Goal: Navigation & Orientation: Find specific page/section

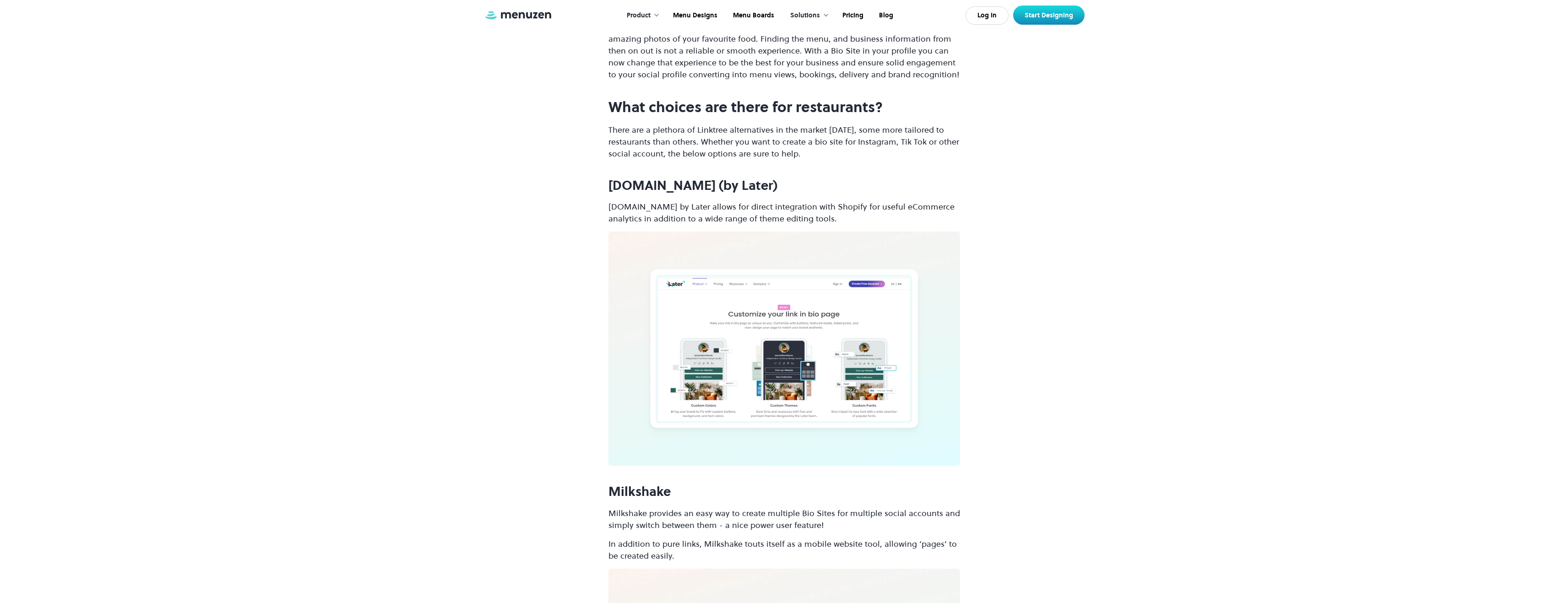
scroll to position [1201, 0]
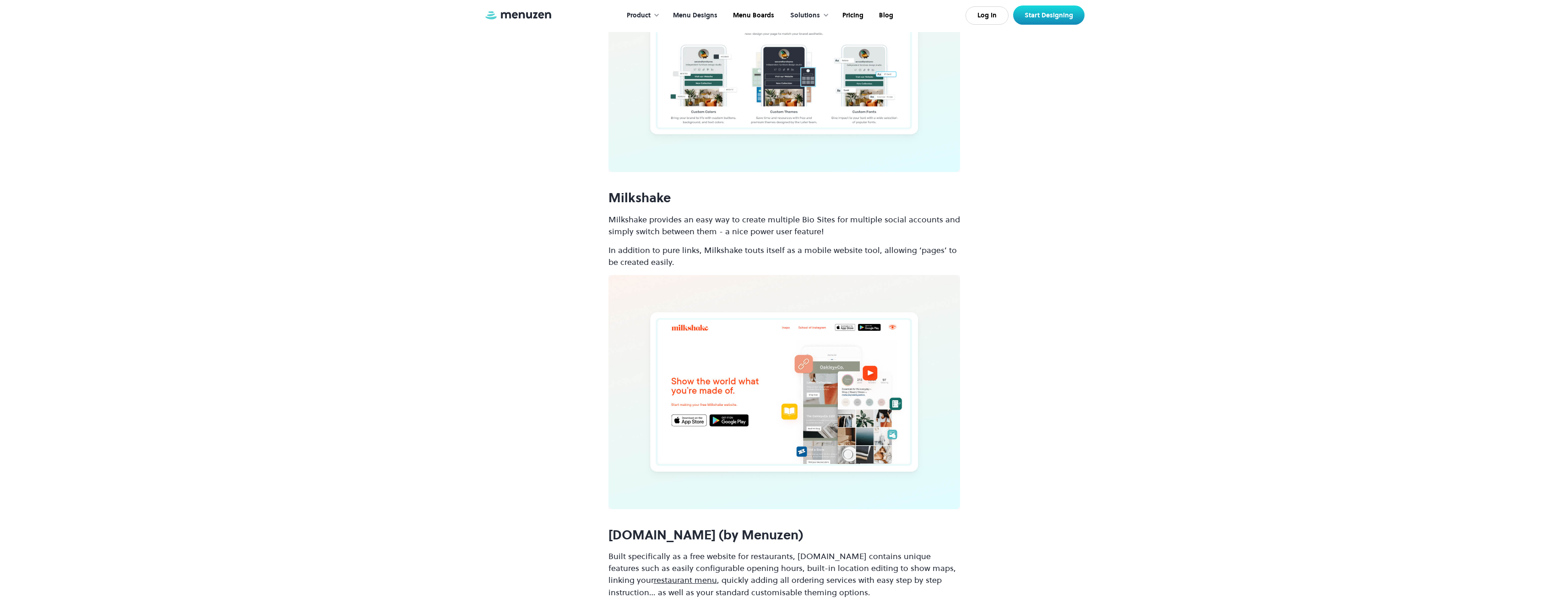
click at [697, 22] on link "Menu Designs" at bounding box center [694, 15] width 60 height 29
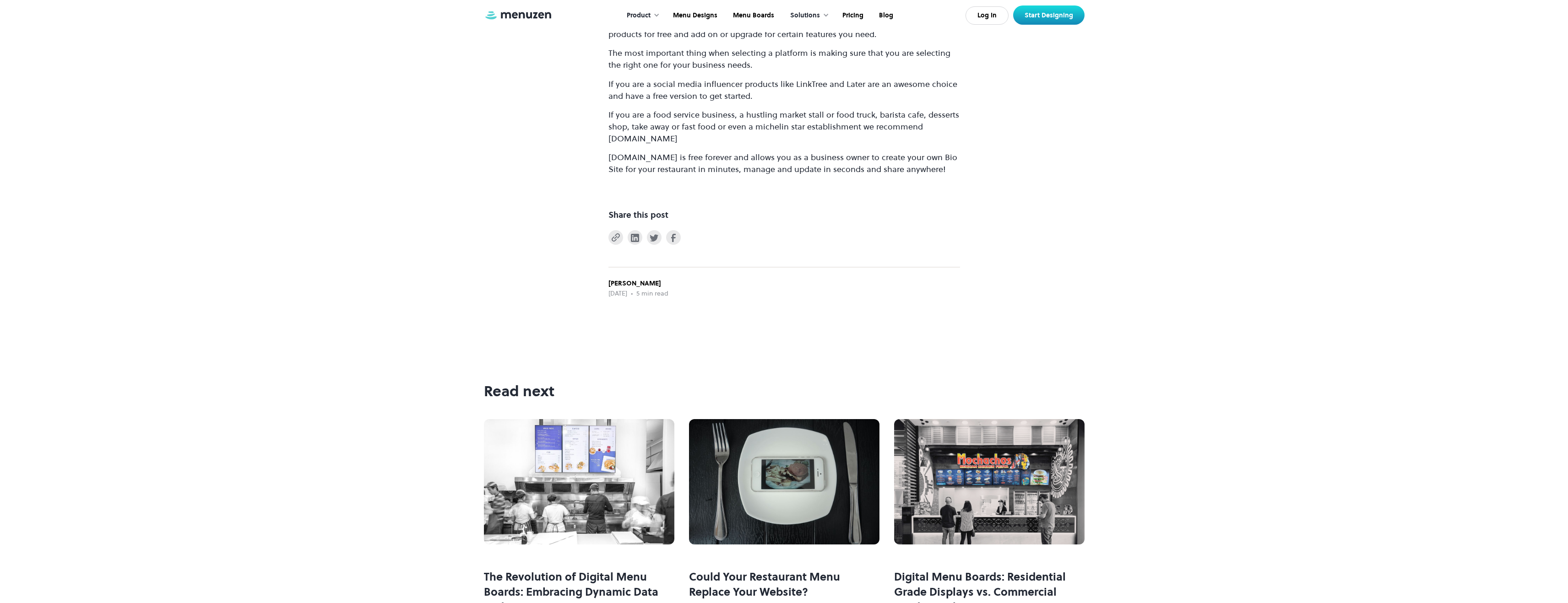
scroll to position [4001, 0]
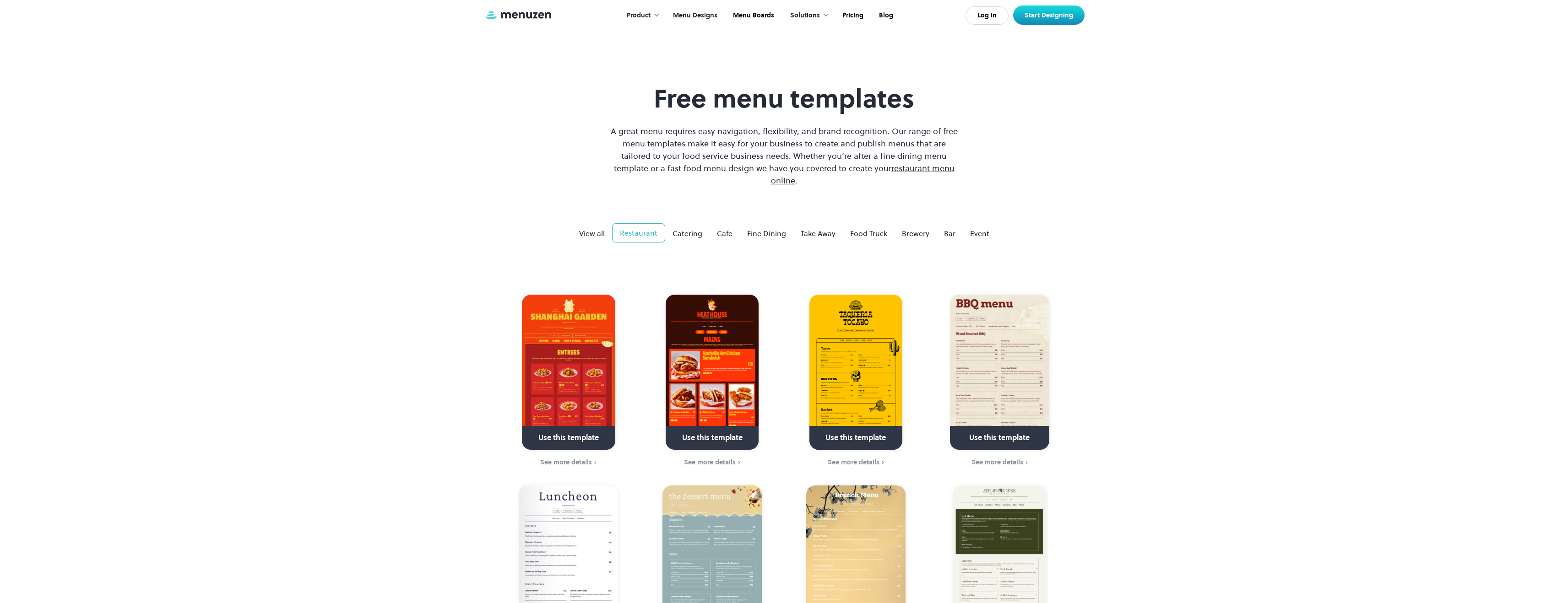
click at [645, 15] on div "Product" at bounding box center [639, 15] width 24 height 10
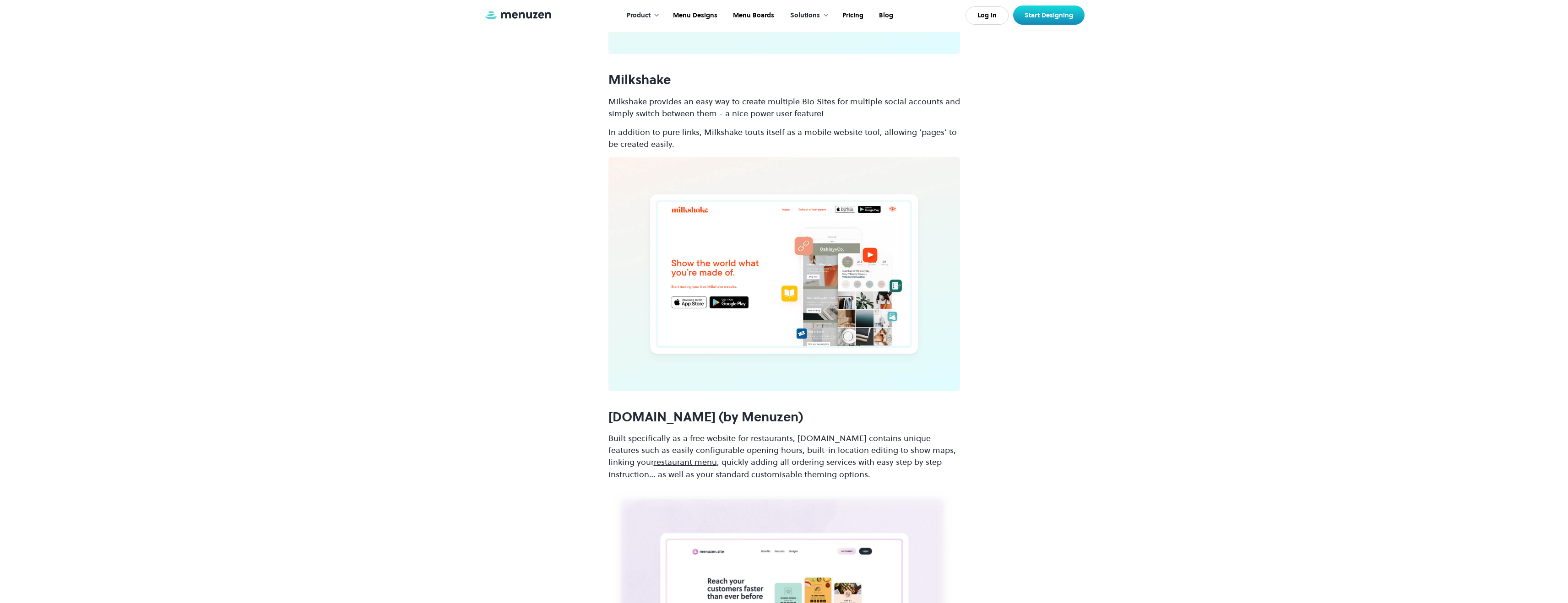
scroll to position [1317, 0]
click at [648, 80] on h3 "Milkshake" at bounding box center [785, 82] width 352 height 15
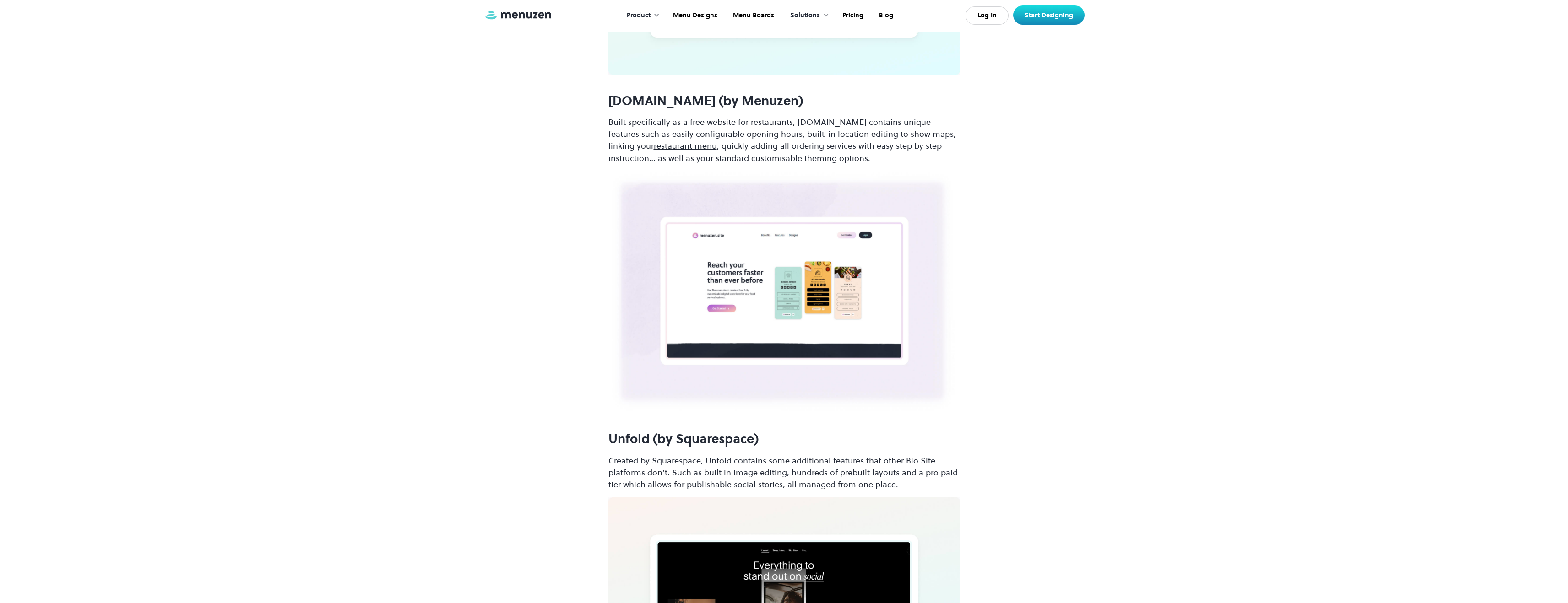
scroll to position [1633, 0]
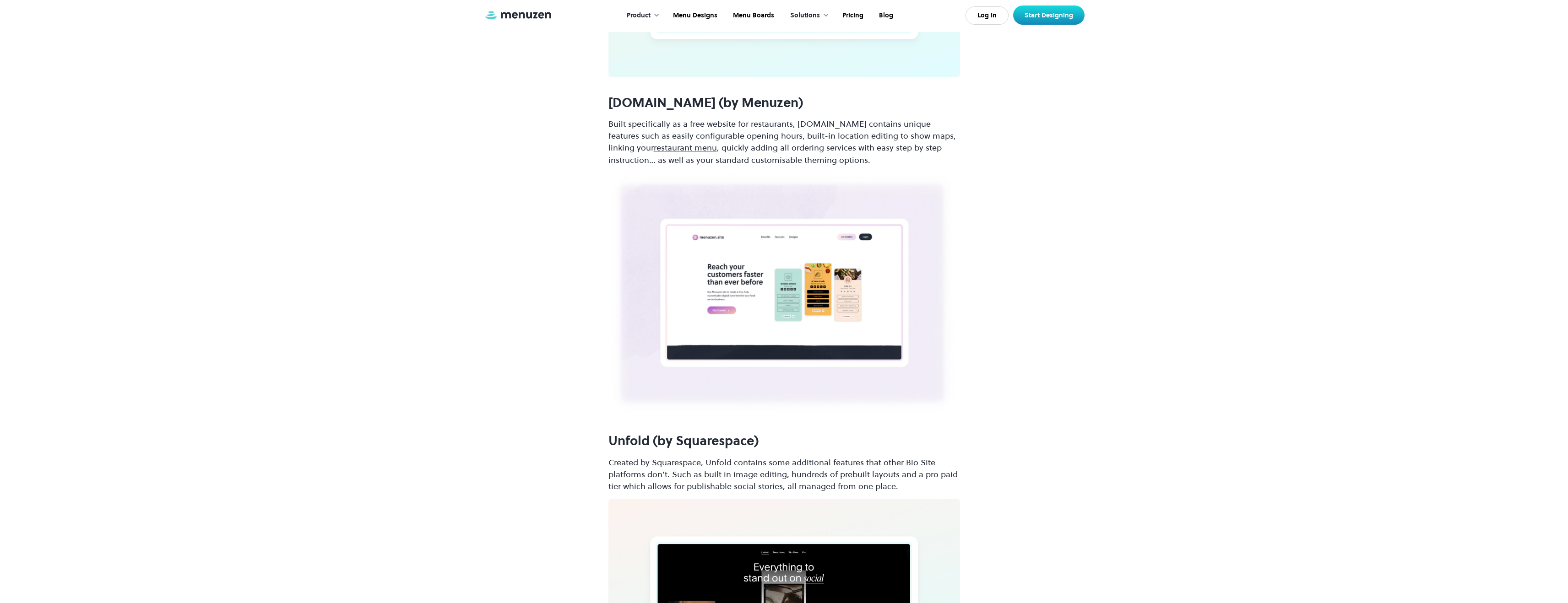
click at [674, 103] on h3 "Menuzen.site (by Menuzen)" at bounding box center [785, 102] width 352 height 15
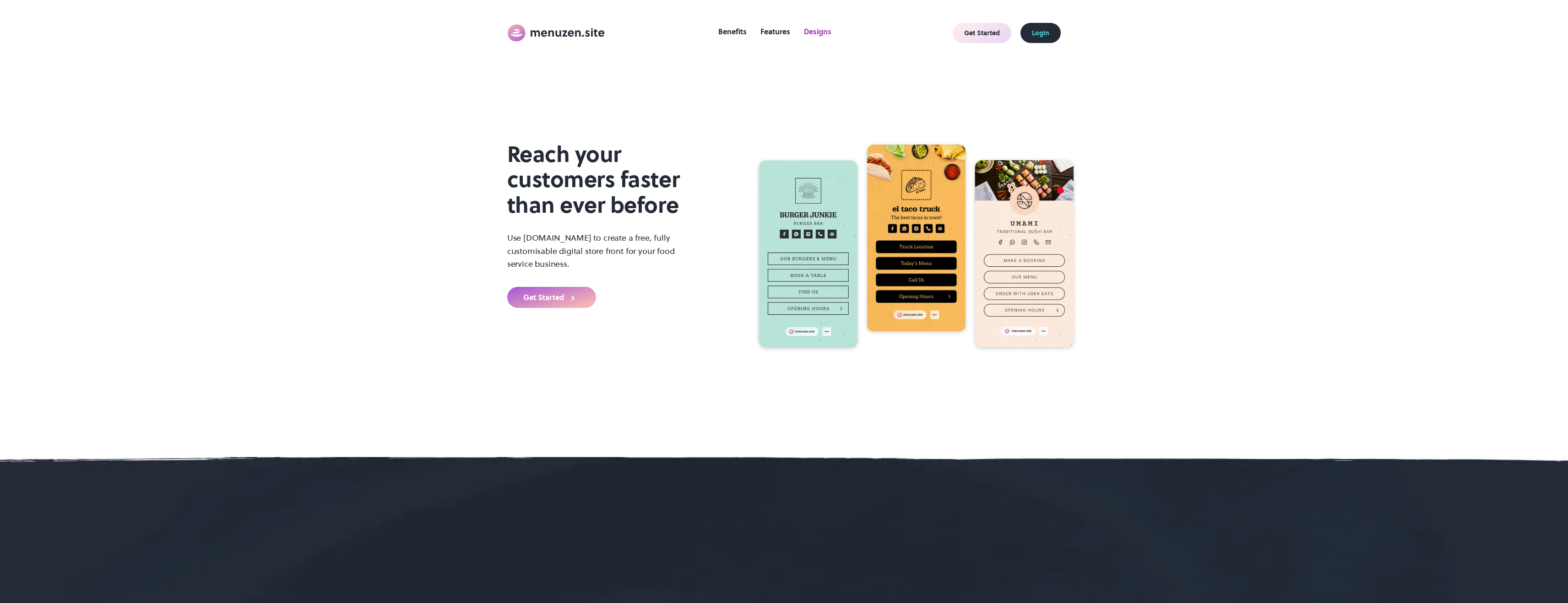
click at [813, 29] on link "Designs" at bounding box center [817, 32] width 37 height 15
